Goal: Task Accomplishment & Management: Manage account settings

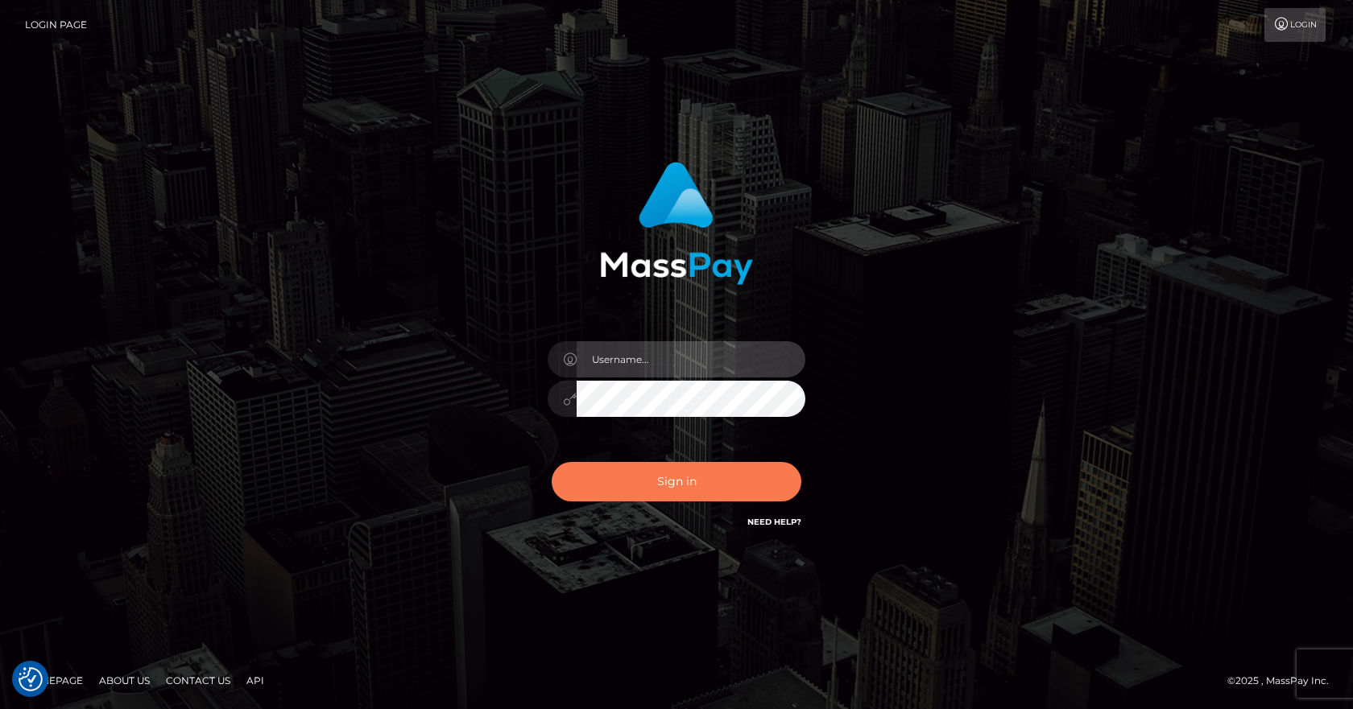
type input "vlad"
click at [623, 490] on button "Sign in" at bounding box center [677, 481] width 250 height 39
type input "vlad"
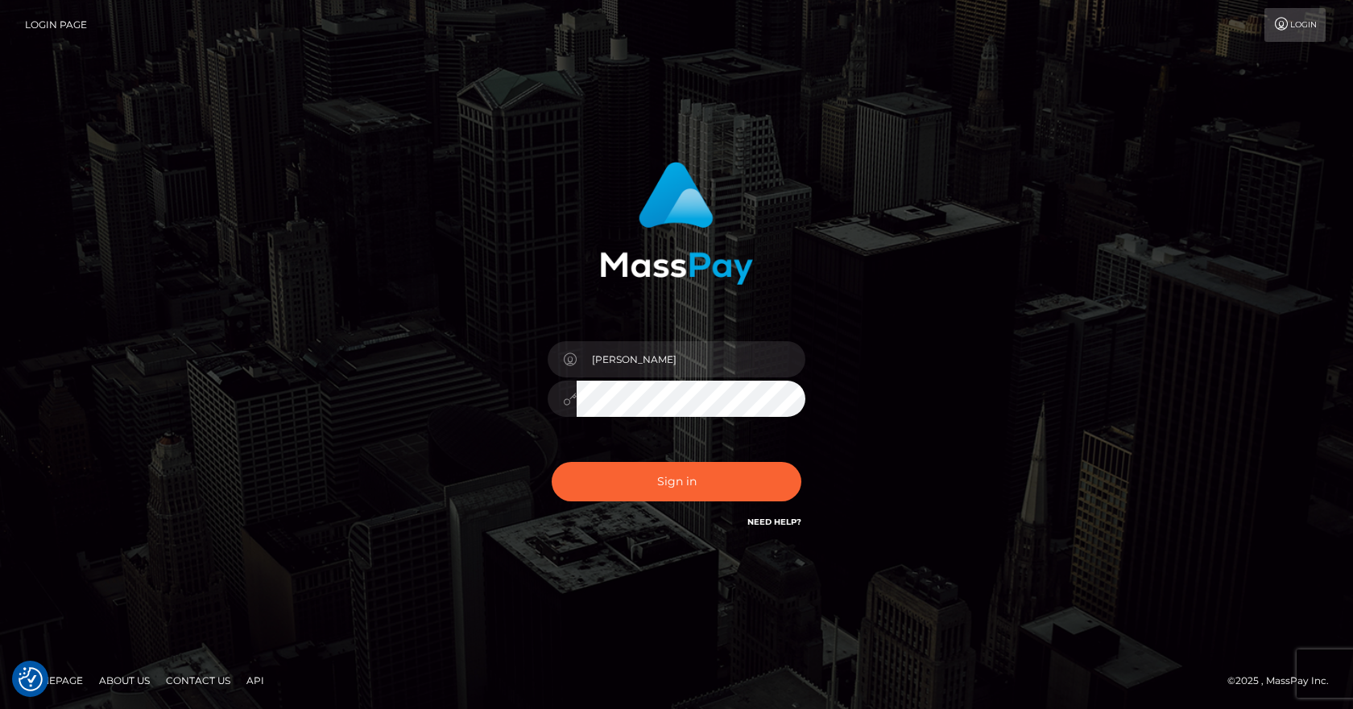
click at [650, 453] on div "Sign in Need Help?" at bounding box center [676, 489] width 282 height 72
drag, startPoint x: 650, startPoint y: 471, endPoint x: 631, endPoint y: 494, distance: 29.8
click at [650, 473] on button "Sign in" at bounding box center [677, 481] width 250 height 39
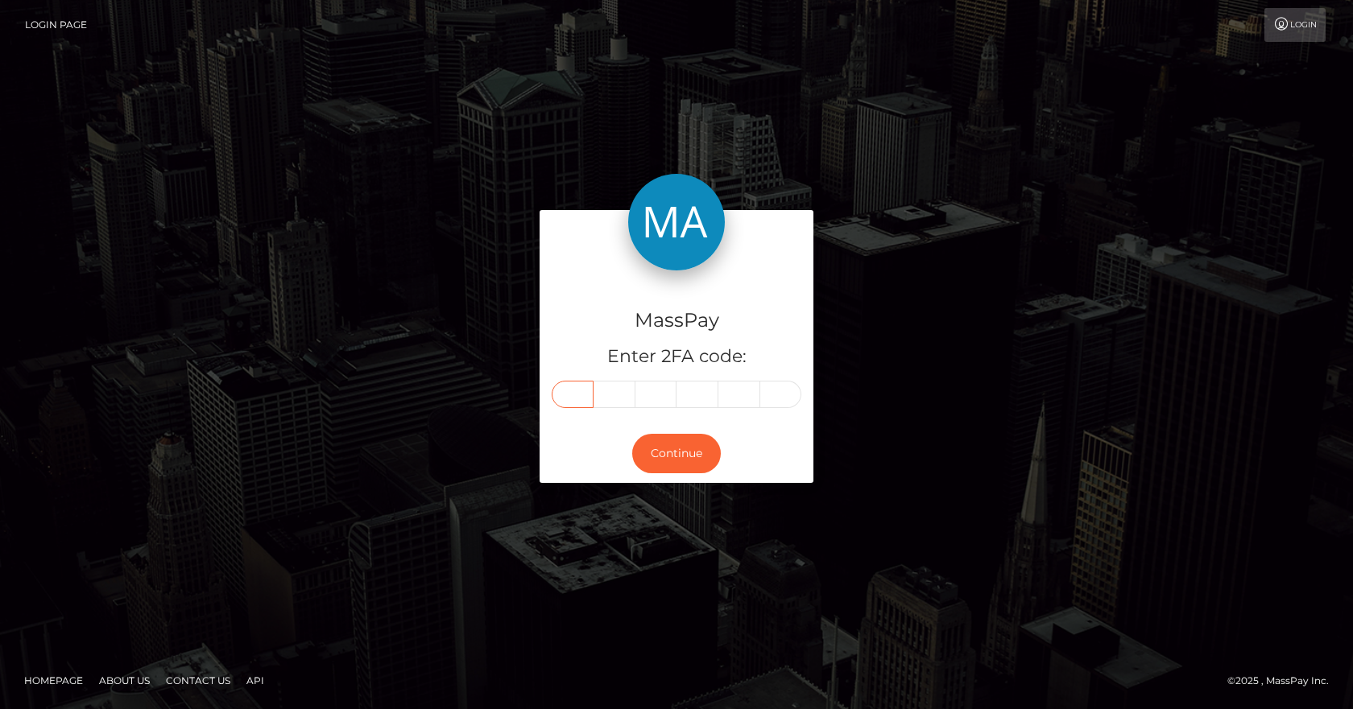
click at [573, 388] on input "text" at bounding box center [573, 394] width 42 height 27
type input "3"
type input "9"
type input "7"
type input "0"
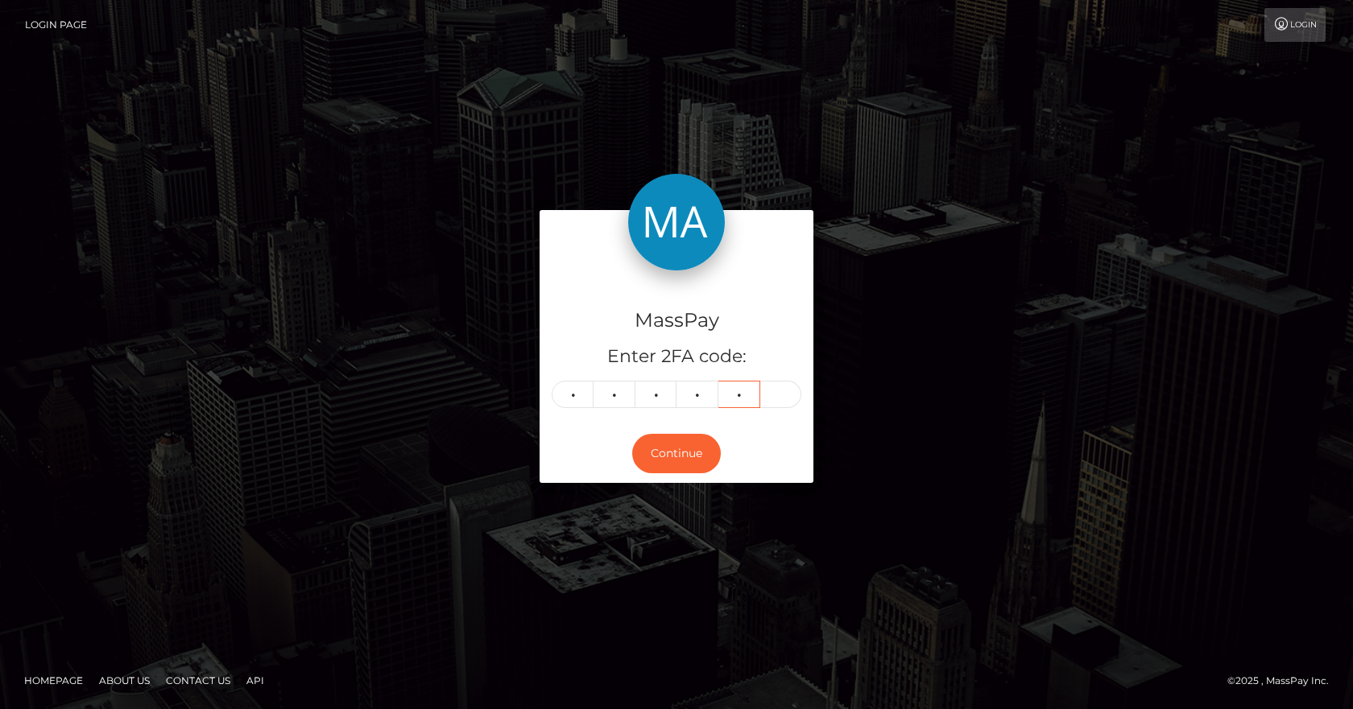
type input "4"
type input "9"
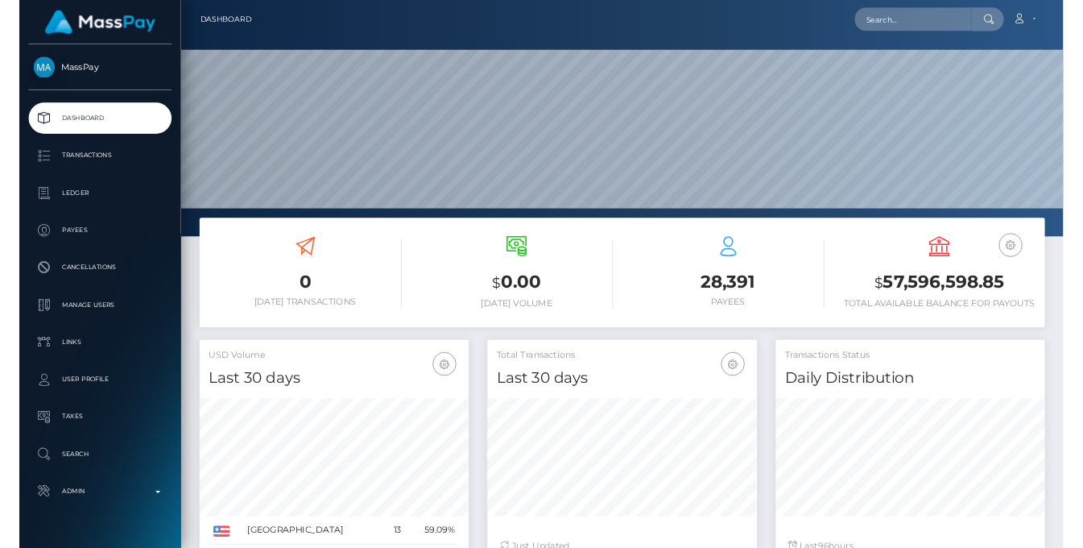
scroll to position [286, 349]
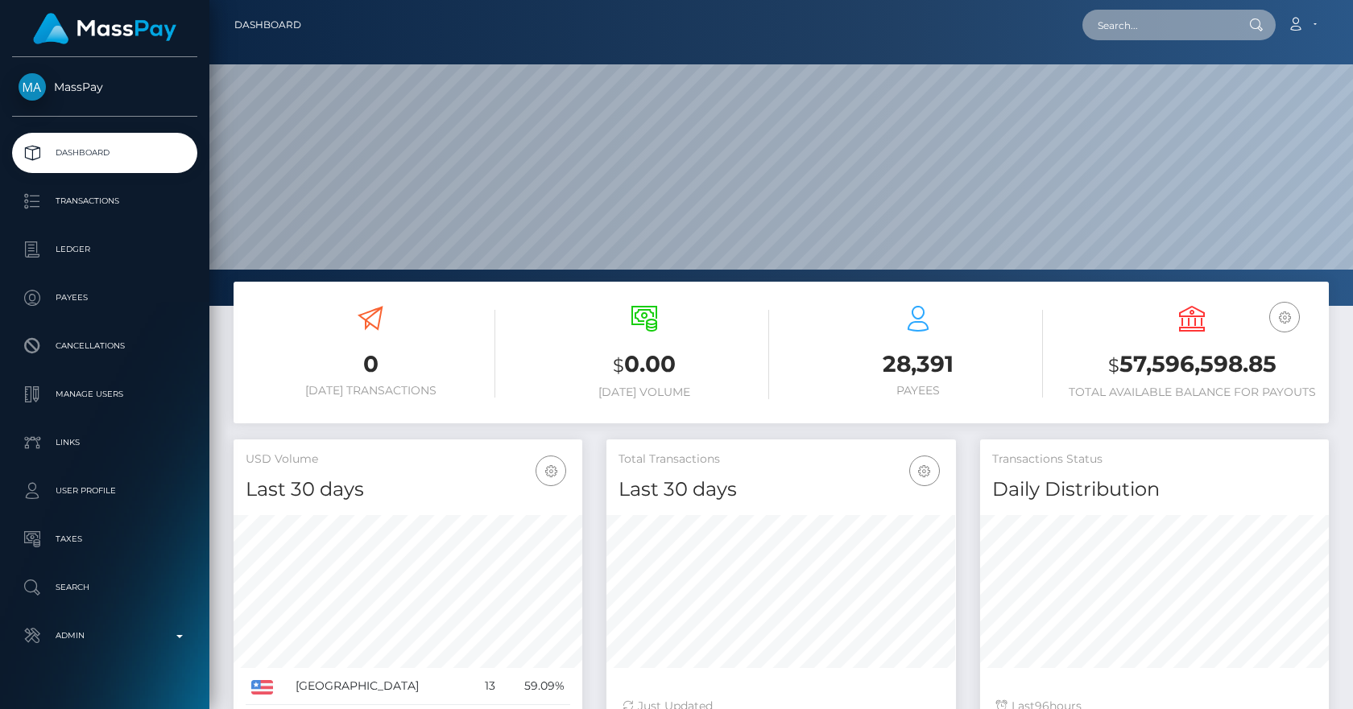
paste input "poact_hqWpTDUpfVb9"
type input "poact_hqWpTDUpfVb9"
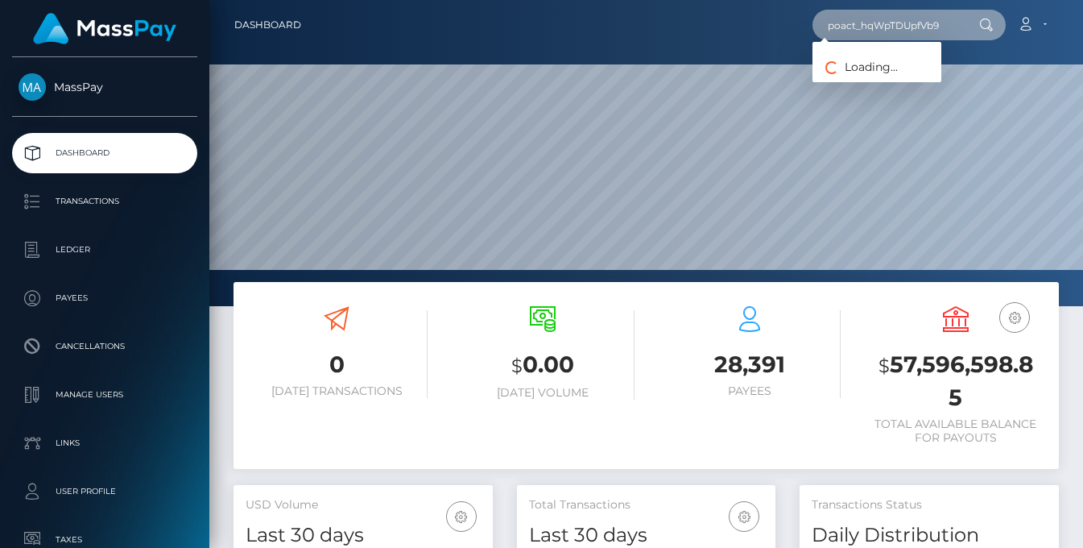
scroll to position [804957, 804983]
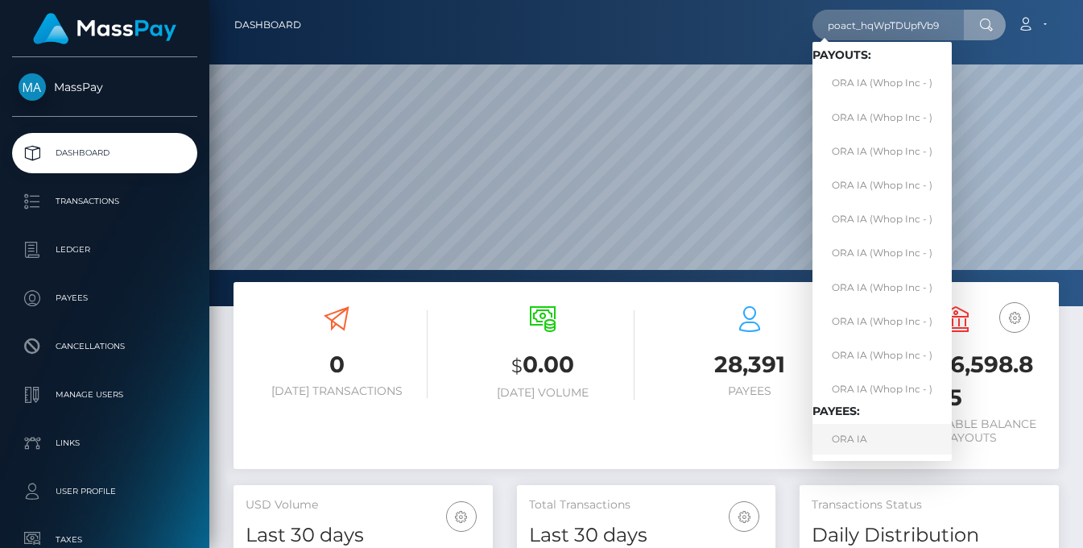
click at [864, 432] on link "ORA IA" at bounding box center [881, 439] width 139 height 30
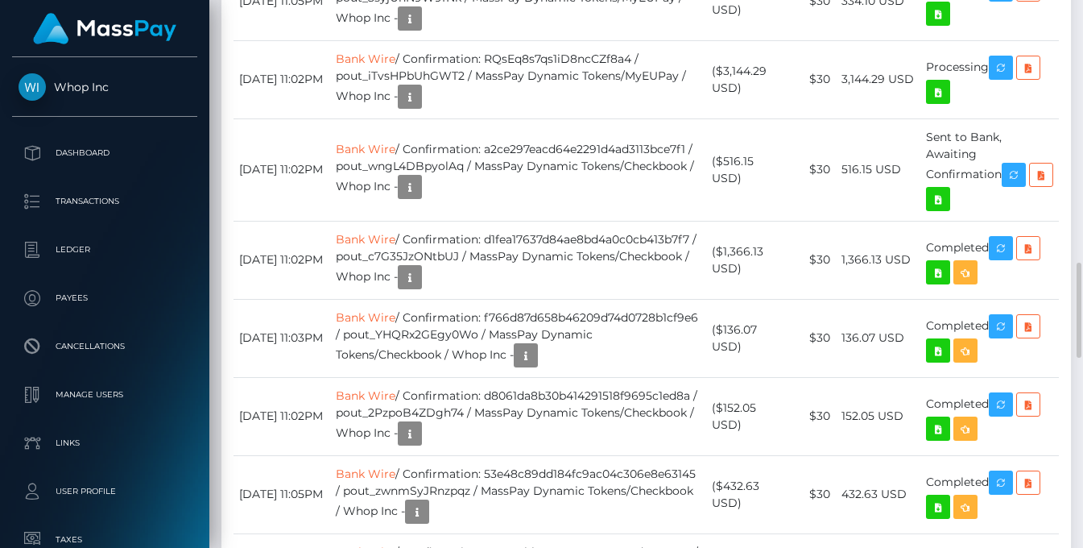
scroll to position [1126, 0]
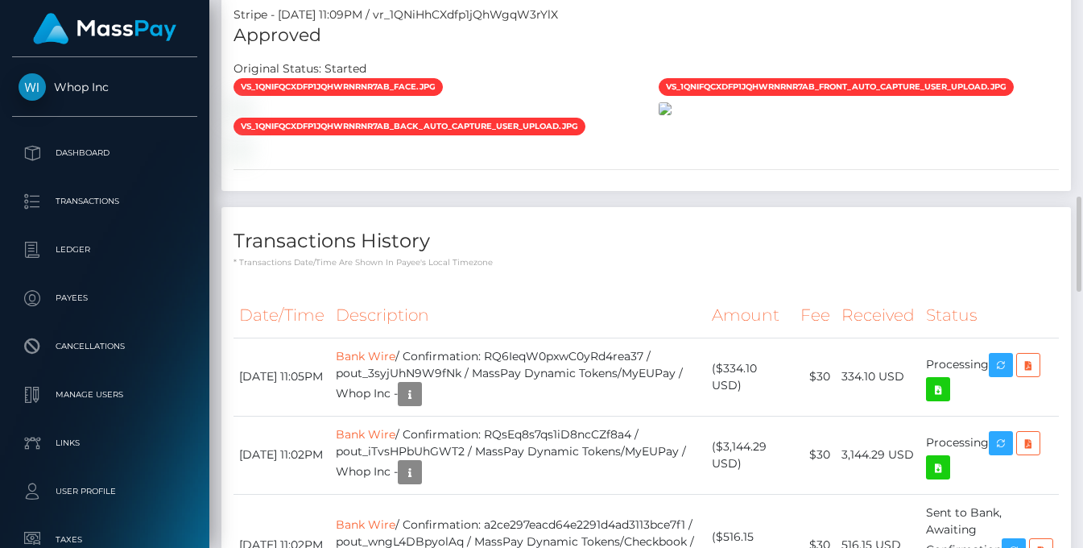
click at [672, 115] on img at bounding box center [665, 108] width 13 height 13
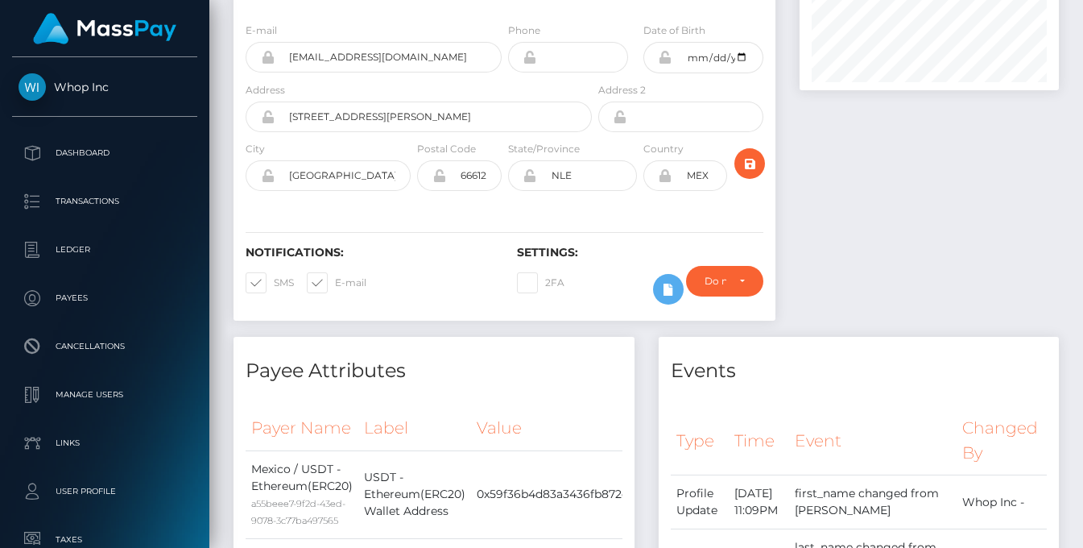
scroll to position [0, 0]
